Goal: Find specific fact: Find specific fact

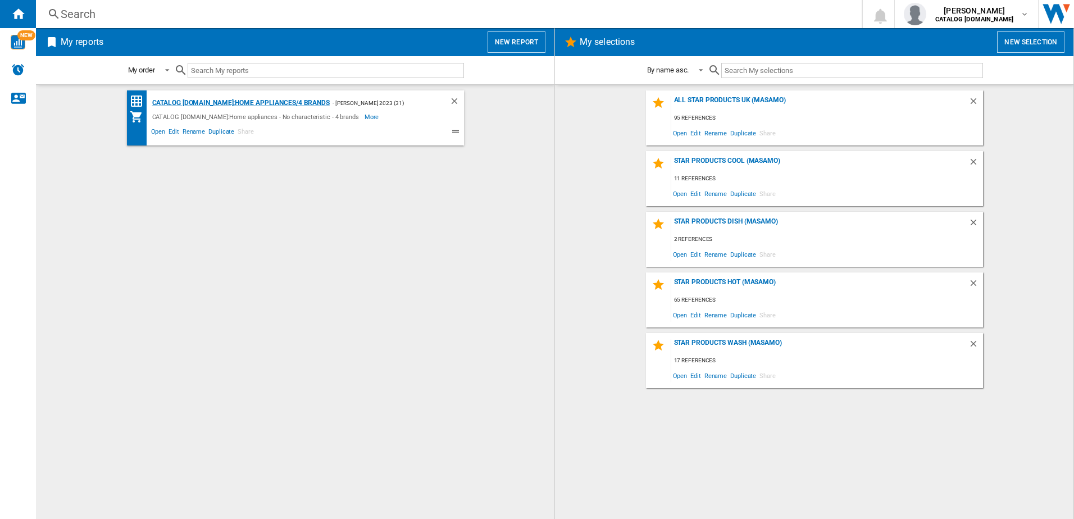
click at [266, 102] on div "CATALOG [DOMAIN_NAME]:Home appliances/4 brands" at bounding box center [239, 103] width 180 height 14
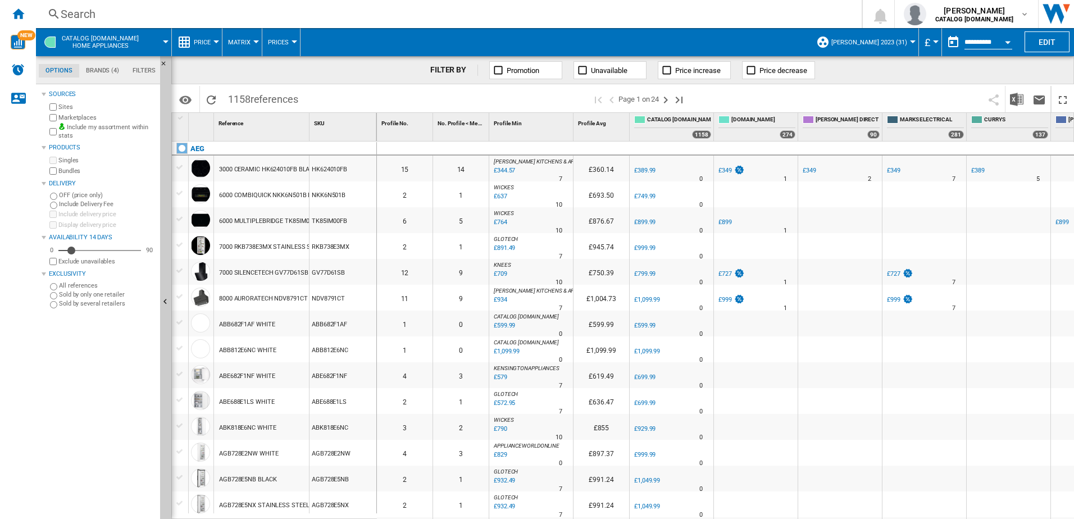
click at [94, 16] on div "Search" at bounding box center [447, 14] width 772 height 16
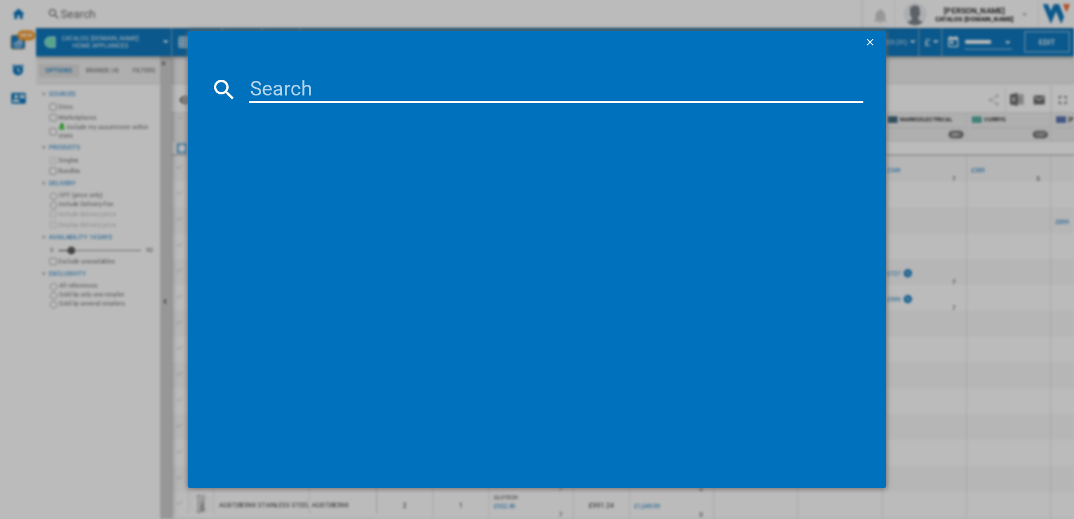
click at [266, 89] on input at bounding box center [556, 89] width 615 height 27
type input "l"
type input "lfr61844b"
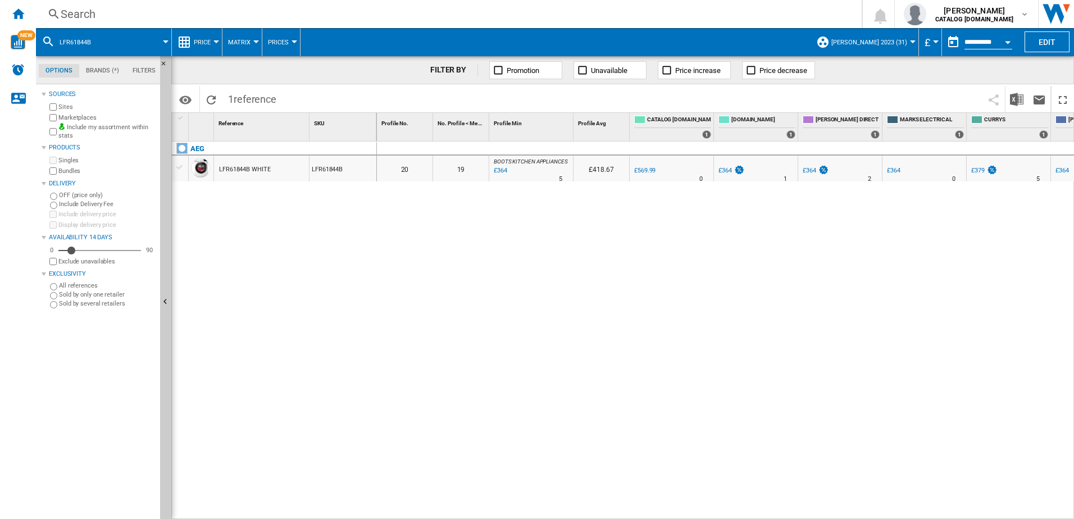
drag, startPoint x: 612, startPoint y: 513, endPoint x: 658, endPoint y: 507, distance: 45.8
click at [658, 507] on div "0 0 20 19 BOOTS KITCHEN APPLIANCES : BOOTS KITCHEN APPLIANCES -36.1 % £364 % N/…" at bounding box center [726, 331] width 698 height 378
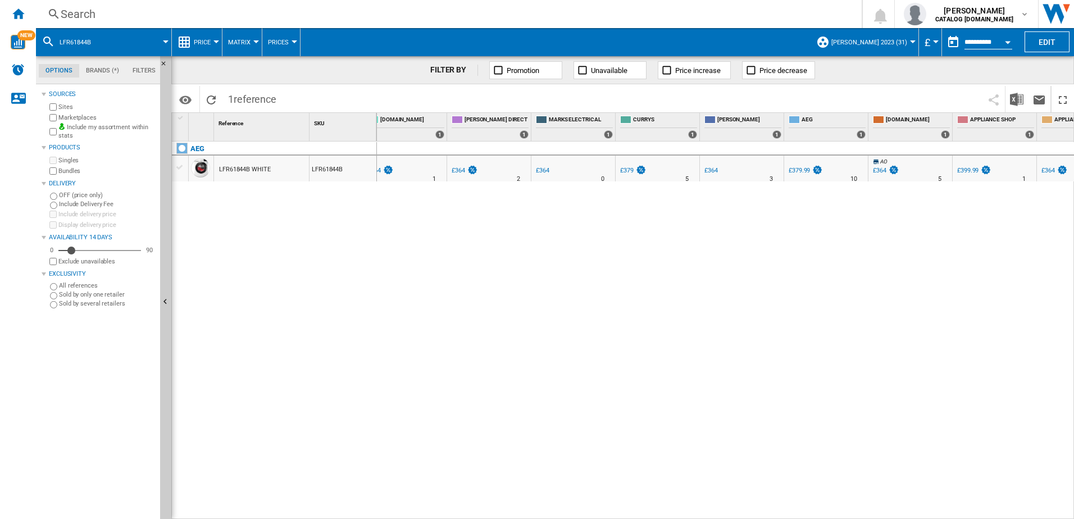
scroll to position [0, 368]
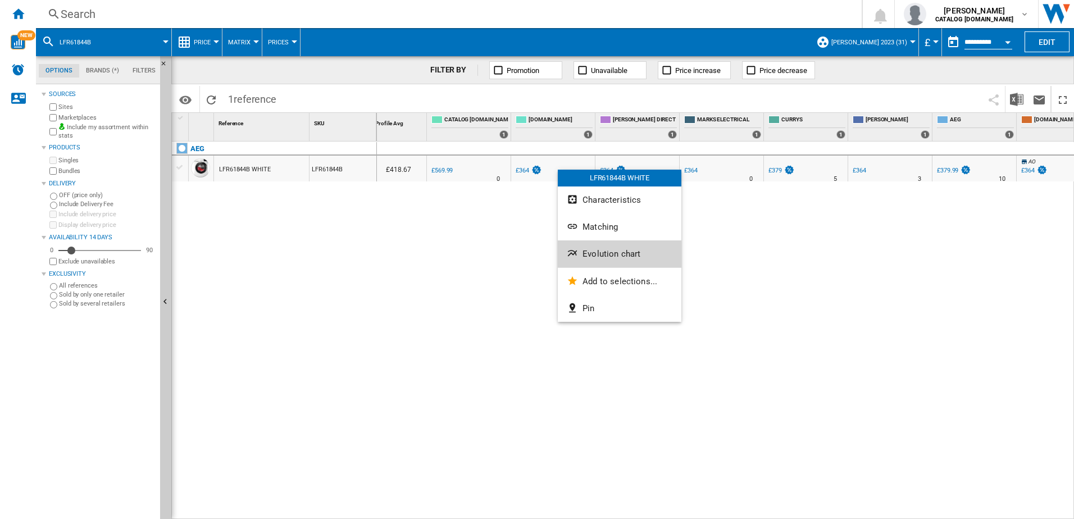
click at [582, 257] on button "Evolution chart" at bounding box center [620, 253] width 124 height 27
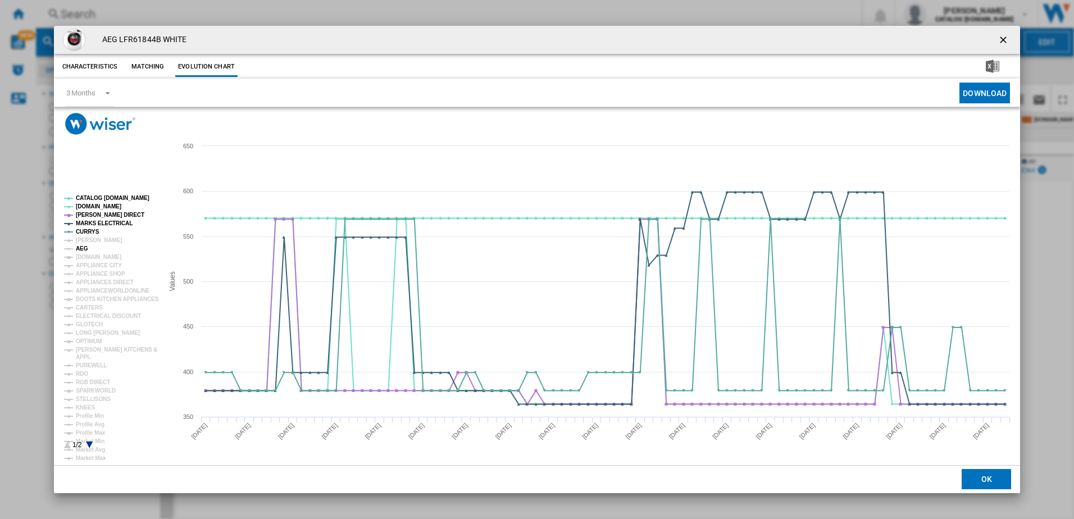
click at [81, 249] on tspan "AEG" at bounding box center [82, 248] width 12 height 6
click at [1004, 39] on ng-md-icon "getI18NText('BUTTONS.CLOSE_DIALOG')" at bounding box center [1004, 40] width 13 height 13
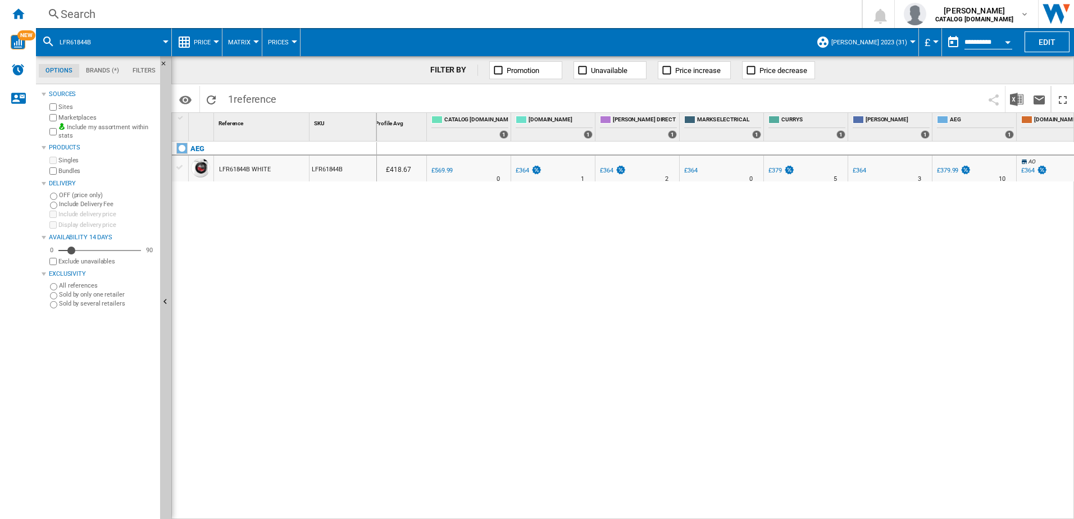
click at [275, 242] on div "AEG LFR61844B WHITE LFR61844B" at bounding box center [274, 328] width 205 height 372
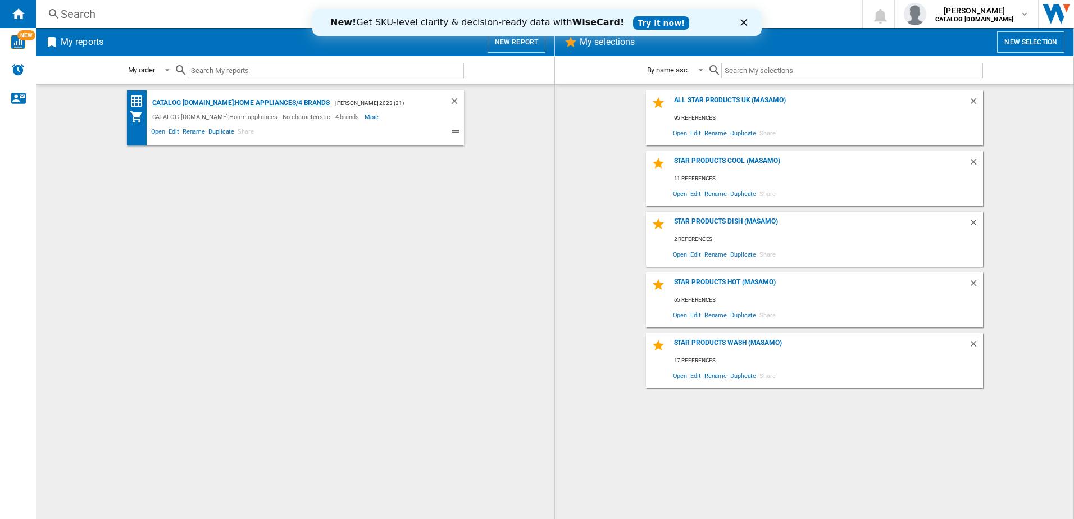
click at [182, 104] on div "CATALOG [DOMAIN_NAME]:Home appliances/4 brands" at bounding box center [239, 103] width 180 height 14
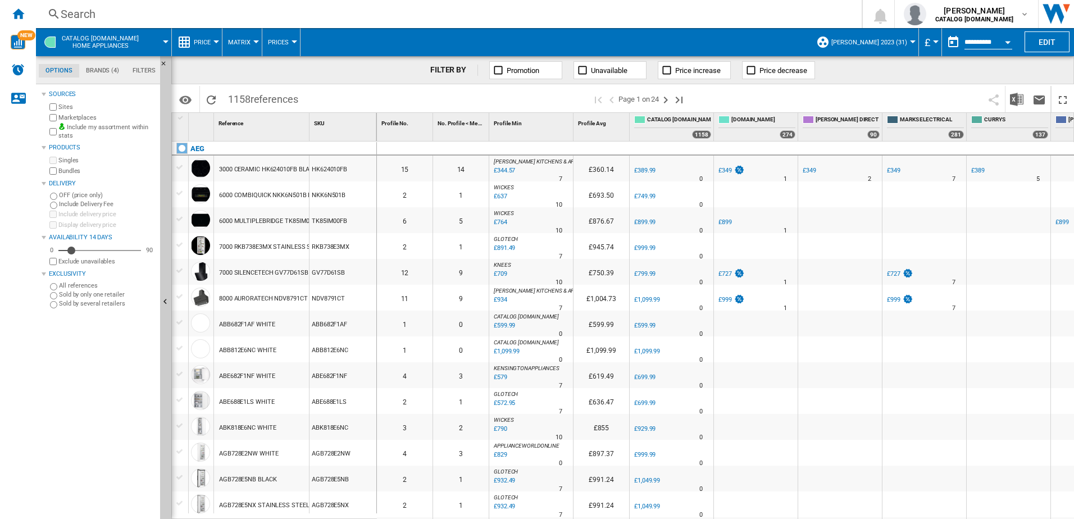
click at [161, 14] on div "Search" at bounding box center [447, 14] width 772 height 16
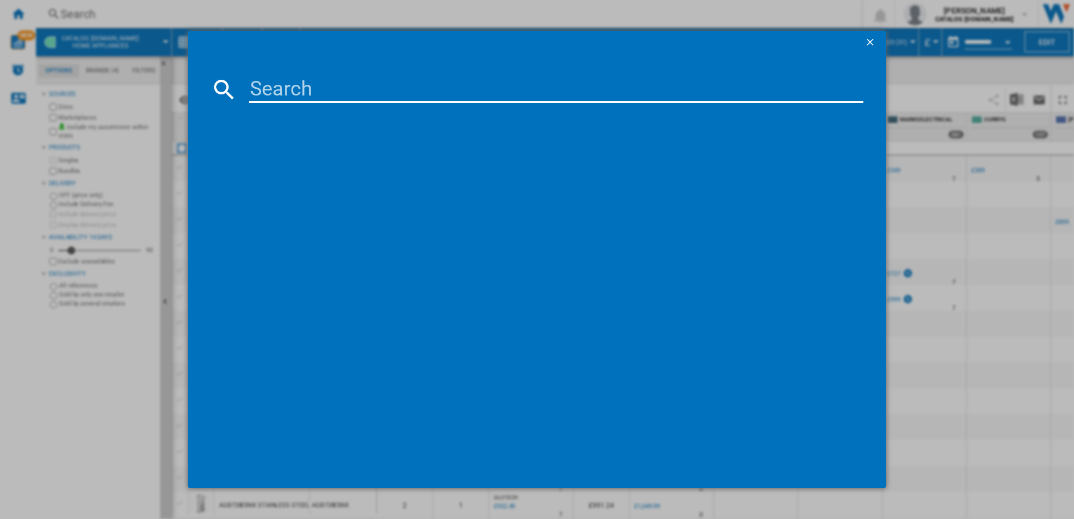
click at [254, 87] on input at bounding box center [556, 89] width 615 height 27
type input "lfr61844b"
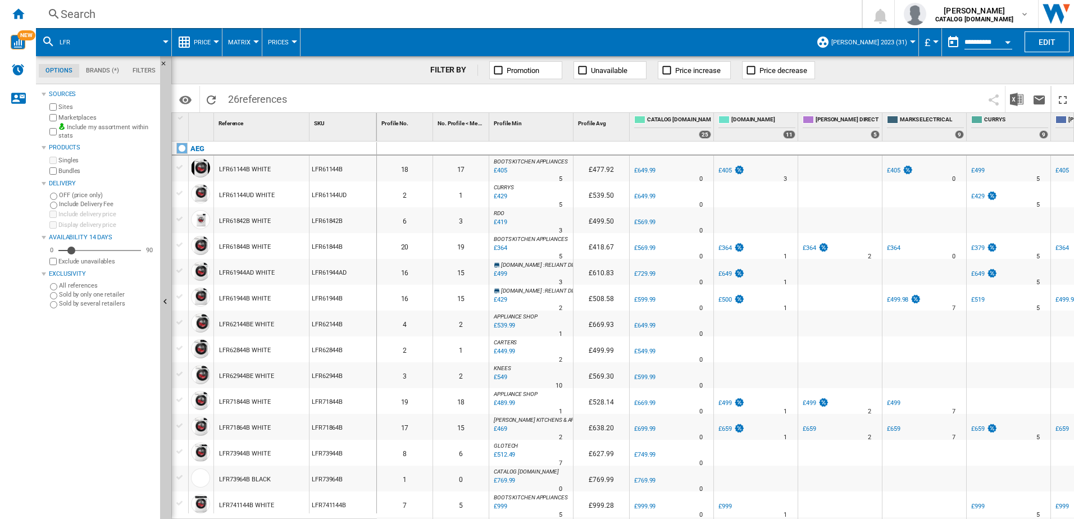
click at [126, 12] on div "Search" at bounding box center [447, 14] width 772 height 16
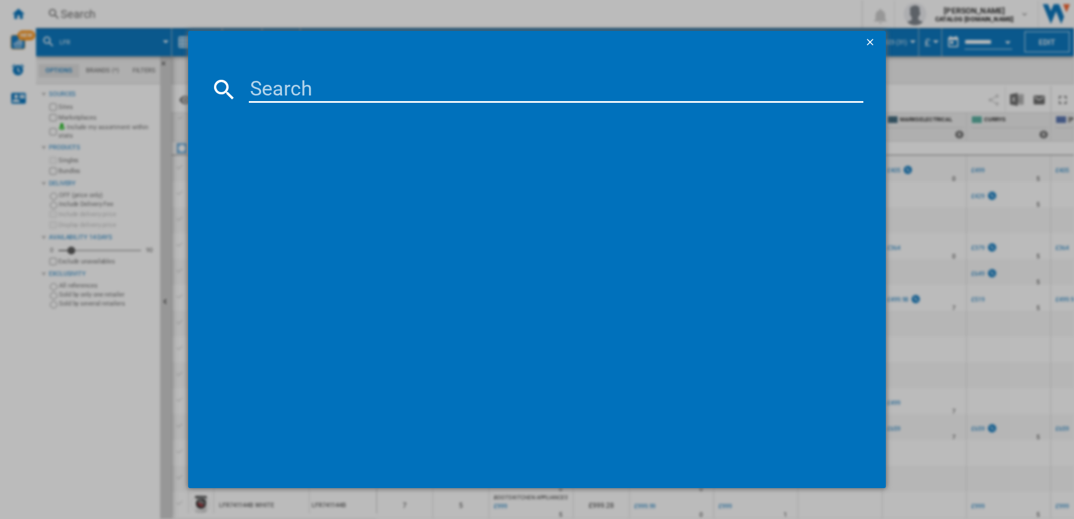
click at [268, 88] on input at bounding box center [556, 89] width 615 height 27
type input "lfr61844b"
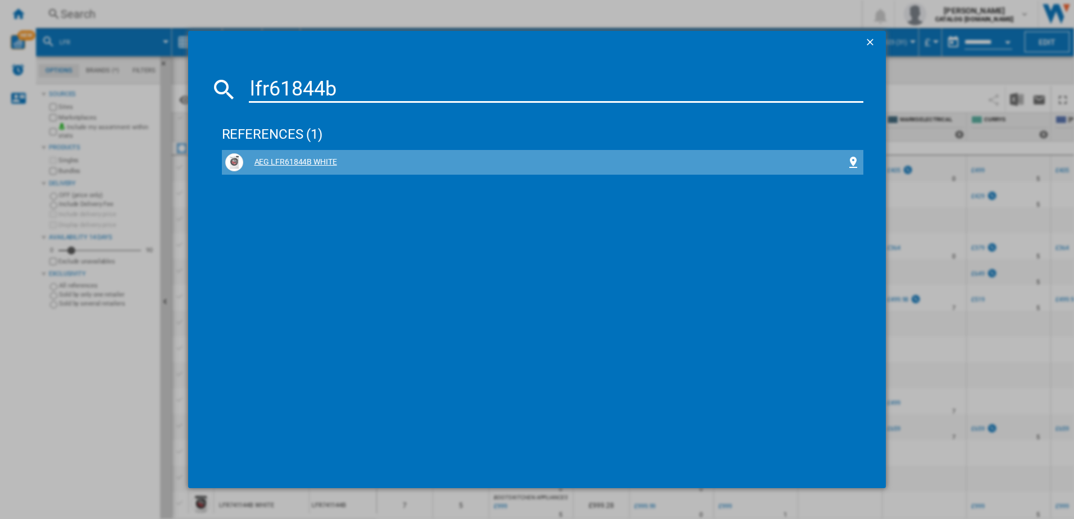
click at [297, 158] on div "AEG LFR61844B WHITE" at bounding box center [545, 162] width 604 height 11
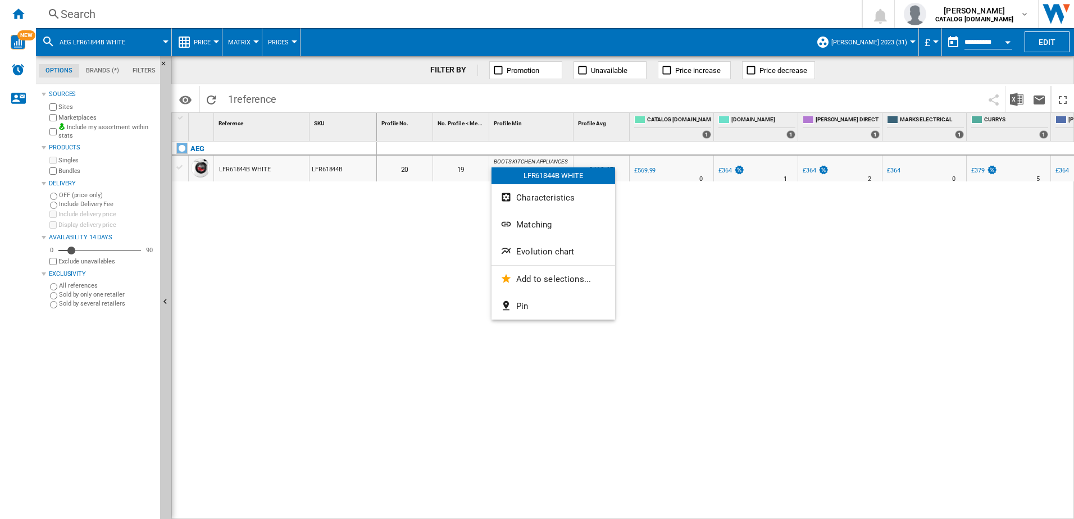
click at [520, 248] on span "Evolution chart" at bounding box center [545, 252] width 58 height 10
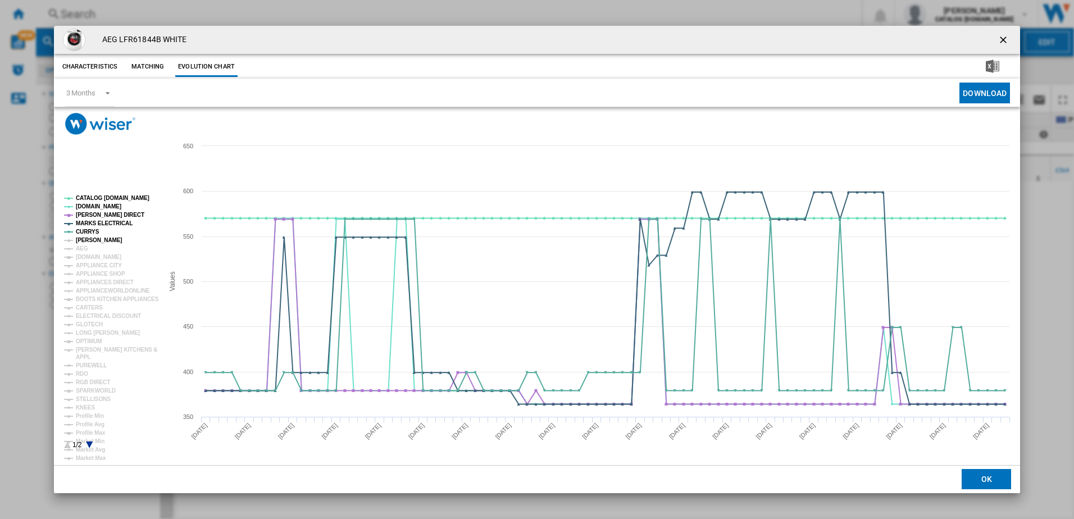
click at [97, 238] on tspan "[PERSON_NAME]" at bounding box center [99, 240] width 47 height 6
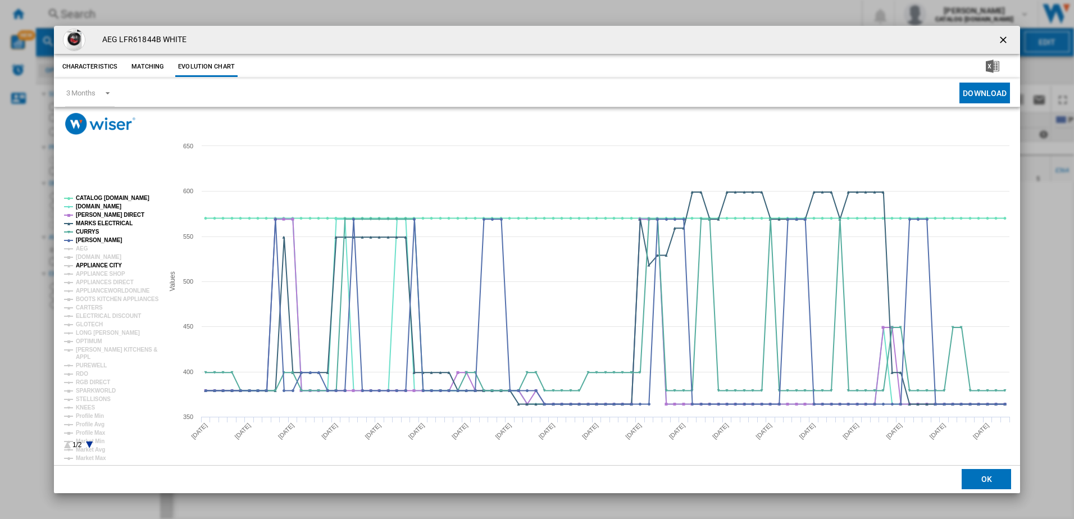
click at [92, 263] on tspan "APPLIANCE CITY" at bounding box center [99, 265] width 46 height 6
click at [1002, 38] on ng-md-icon "getI18NText('BUTTONS.CLOSE_DIALOG')" at bounding box center [1004, 40] width 13 height 13
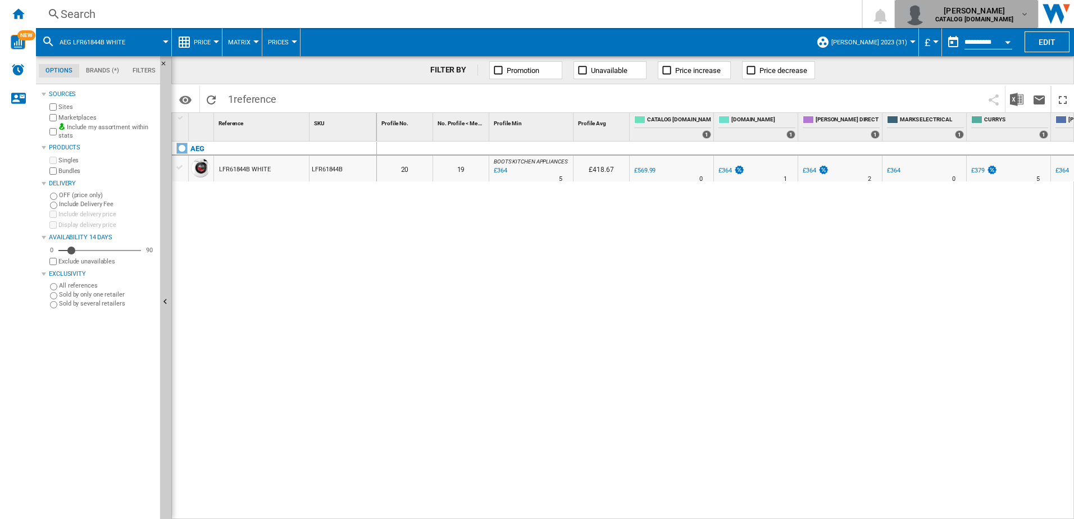
click at [980, 17] on b "CATALOG [DOMAIN_NAME]" at bounding box center [974, 19] width 78 height 7
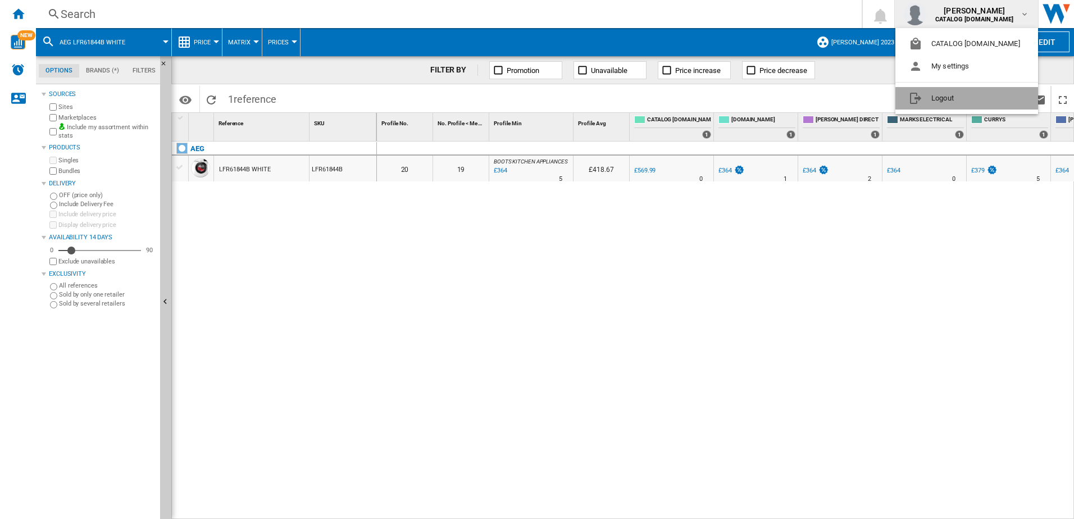
click at [944, 97] on button "Logout" at bounding box center [966, 98] width 143 height 22
